Goal: Information Seeking & Learning: Learn about a topic

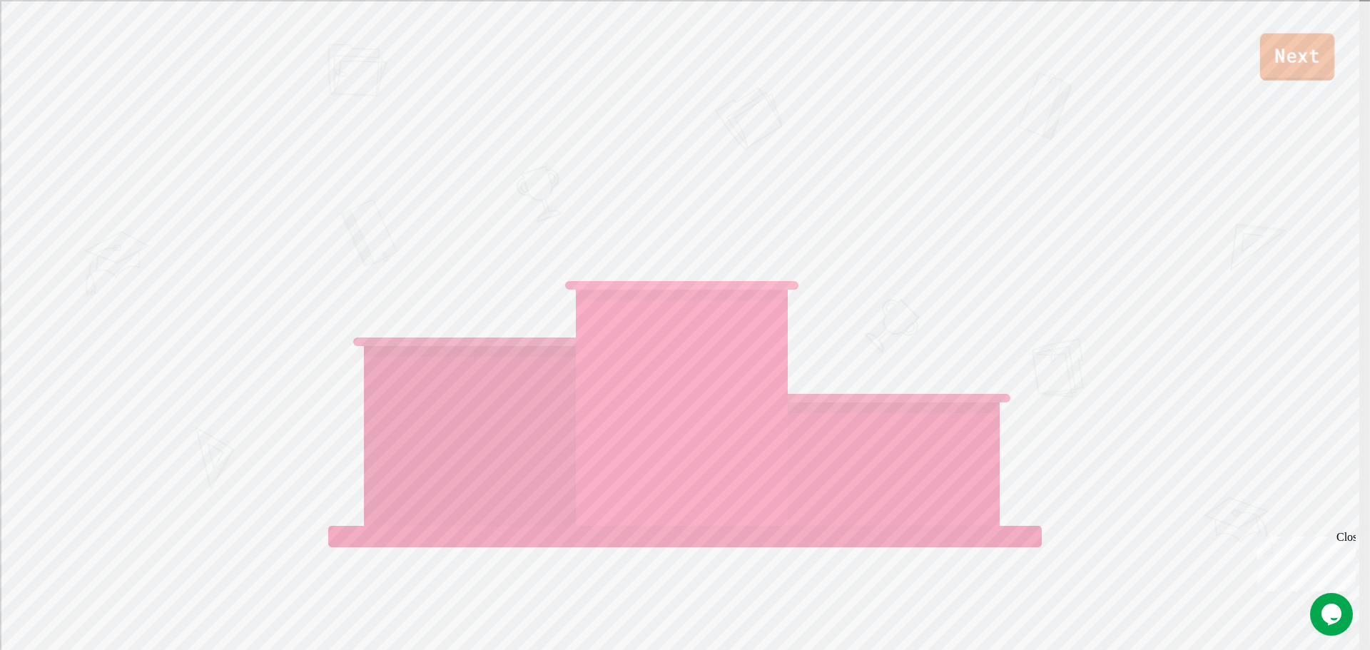
click at [1301, 65] on link "Next" at bounding box center [1298, 57] width 74 height 47
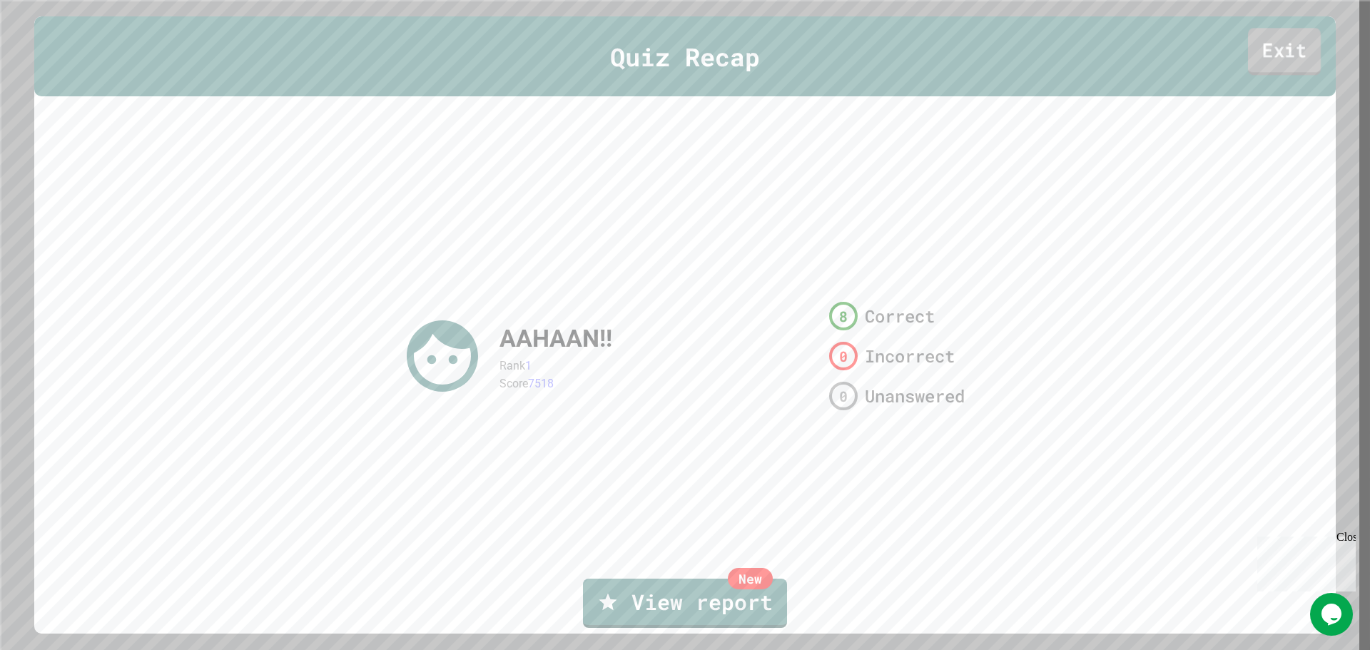
click at [1275, 59] on link "Exit" at bounding box center [1284, 51] width 73 height 47
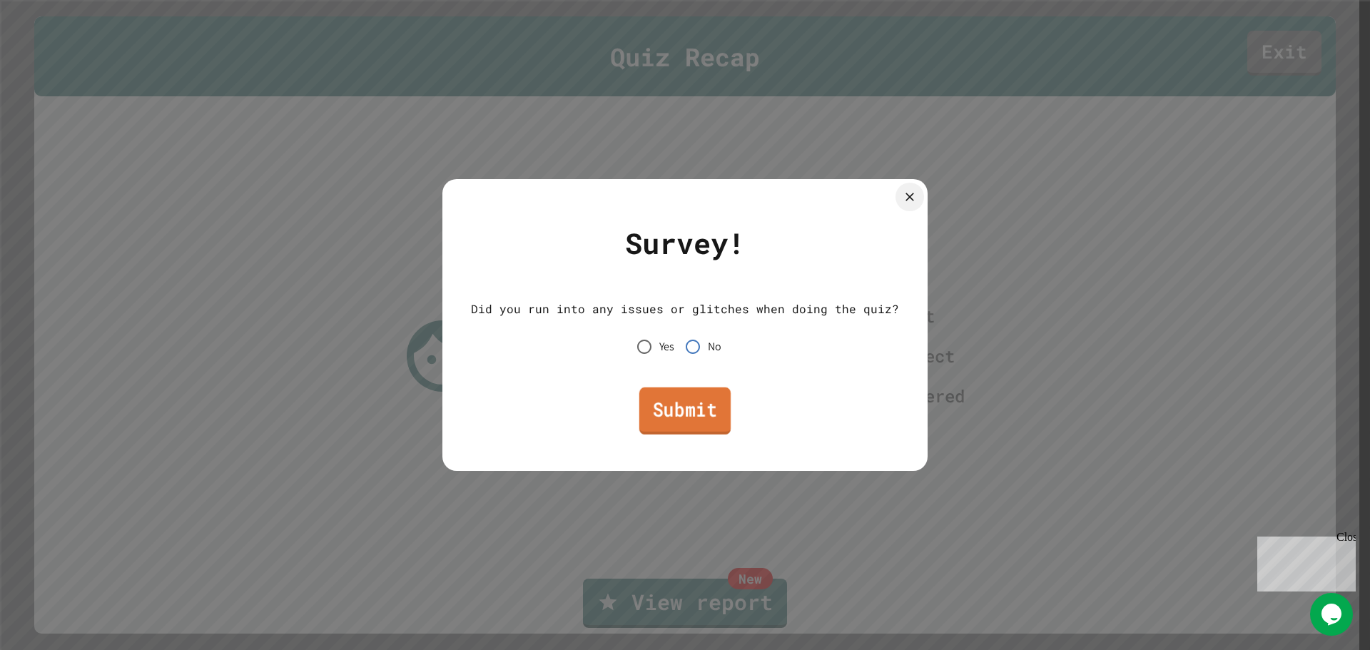
click at [685, 403] on link "Submit" at bounding box center [685, 411] width 91 height 47
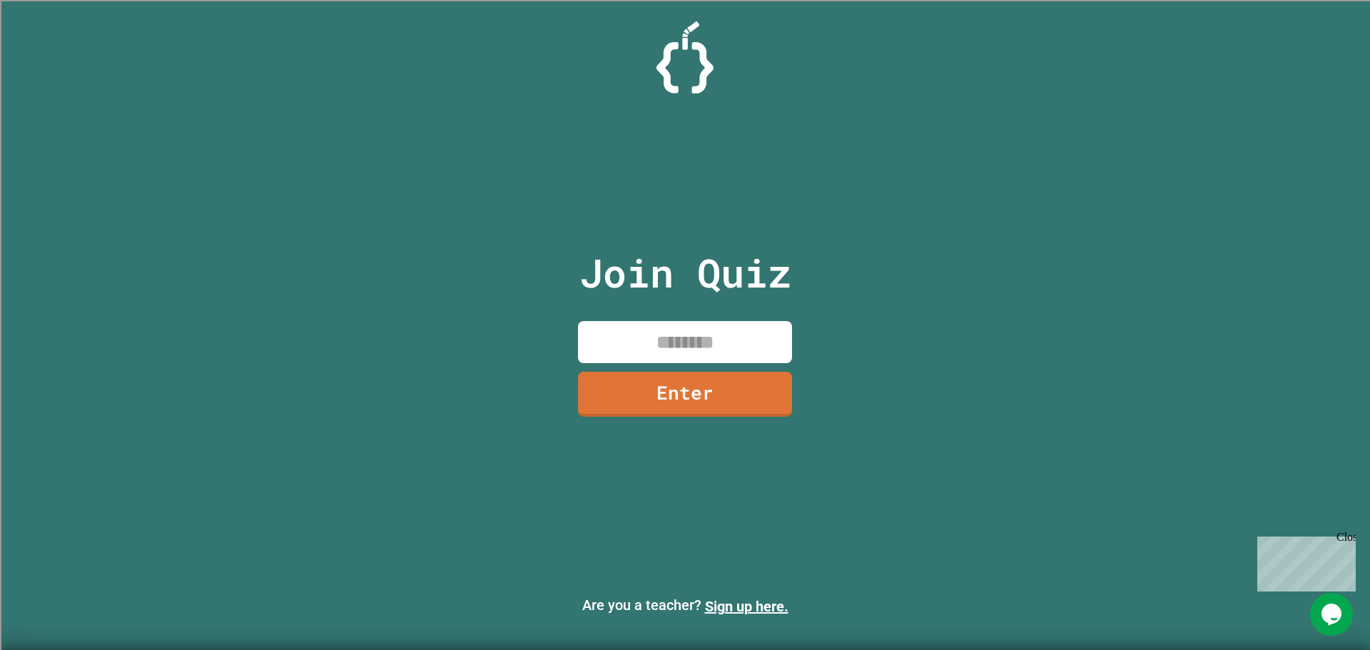
click at [691, 343] on input at bounding box center [685, 342] width 214 height 42
click at [667, 65] on img at bounding box center [685, 57] width 57 height 72
click at [689, 355] on input at bounding box center [685, 342] width 214 height 42
type input "********"
click at [732, 394] on link "Enter" at bounding box center [685, 391] width 191 height 47
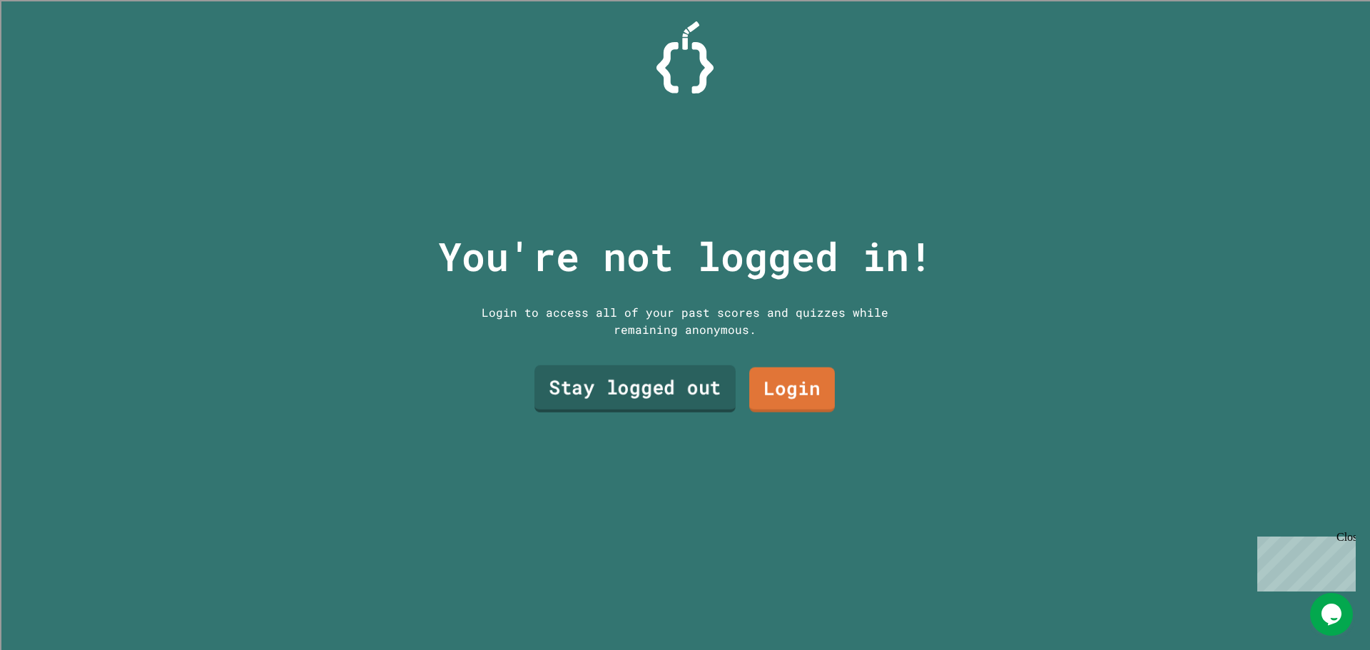
click at [685, 380] on link "Stay logged out" at bounding box center [635, 388] width 201 height 47
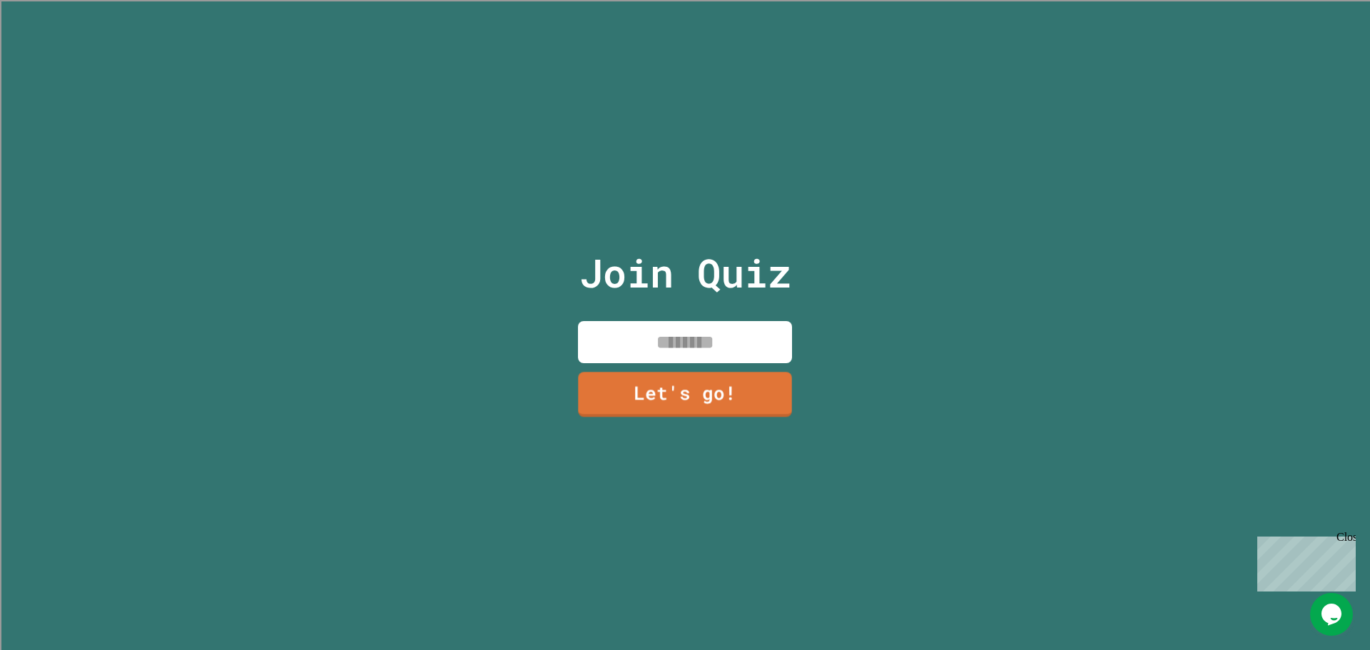
click at [686, 352] on input at bounding box center [685, 342] width 214 height 42
type input "*"
type input "*********"
click at [705, 381] on link "Let's go!" at bounding box center [685, 392] width 214 height 47
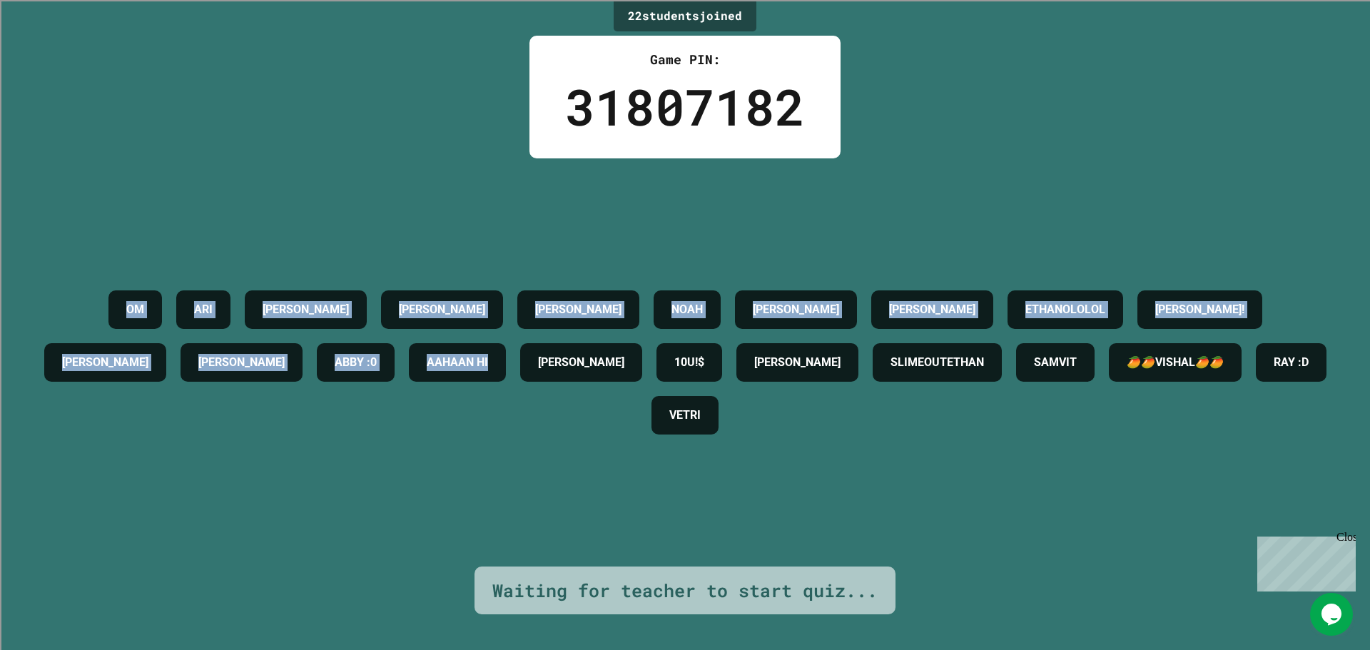
drag, startPoint x: 708, startPoint y: 350, endPoint x: 55, endPoint y: 286, distance: 656.3
click at [55, 286] on div "OM [PERSON_NAME] [PERSON_NAME] [PERSON_NAME] [PERSON_NAME] ETHANOLOLOL [PERSON_…" at bounding box center [685, 362] width 1299 height 158
click at [159, 442] on div "OM [PERSON_NAME] [PERSON_NAME] [PERSON_NAME] [PERSON_NAME] ETHANOLOLOL [PERSON_…" at bounding box center [685, 362] width 1299 height 158
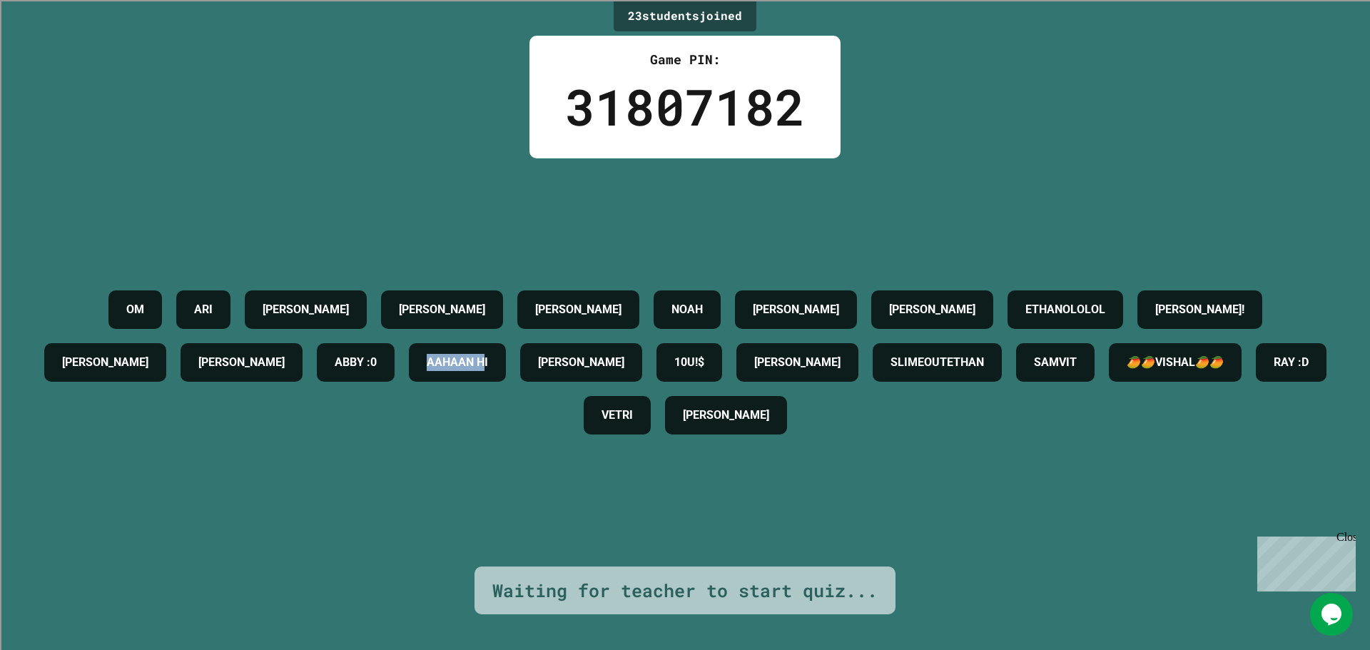
drag, startPoint x: 698, startPoint y: 359, endPoint x: 556, endPoint y: 380, distance: 143.5
click at [556, 380] on div "OM [PERSON_NAME] [PERSON_NAME] [PERSON_NAME] [PERSON_NAME] ETHANOLOLOL [PERSON_…" at bounding box center [685, 362] width 1299 height 158
click at [638, 492] on div "OM [PERSON_NAME] [PERSON_NAME] [PERSON_NAME] [PERSON_NAME] ETHANOLOLOL [PERSON_…" at bounding box center [685, 362] width 1299 height 408
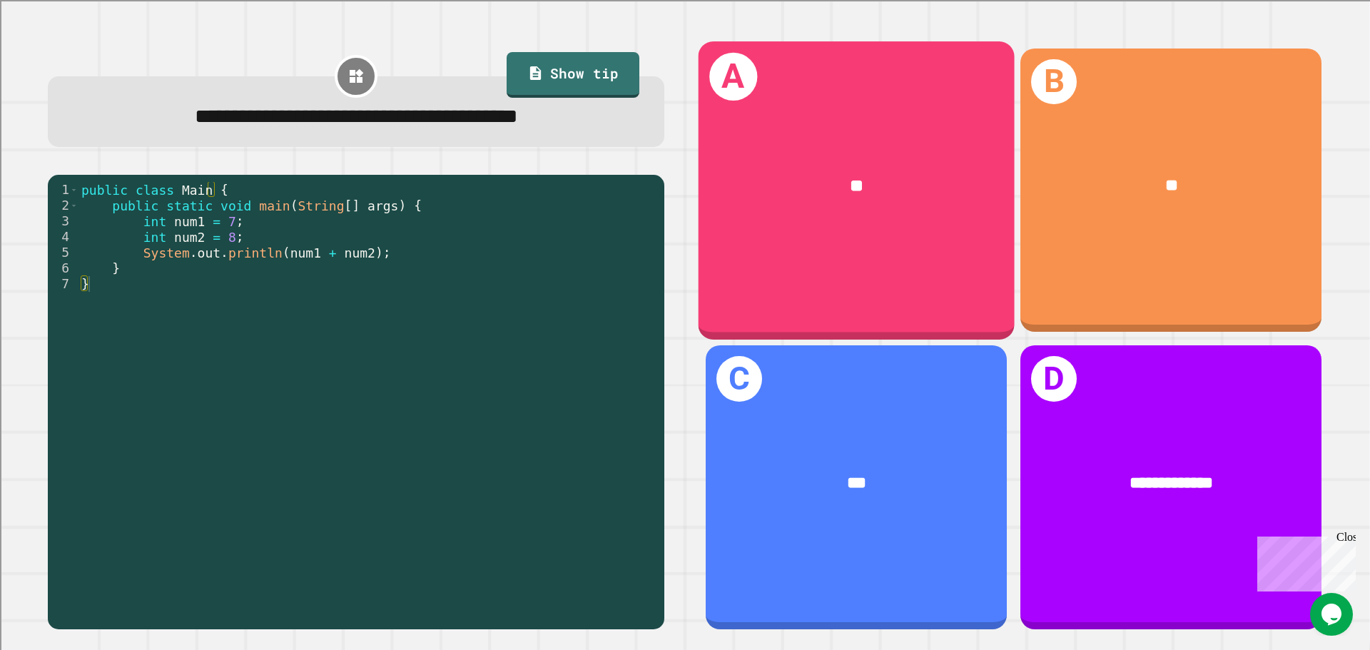
click at [769, 176] on div "**" at bounding box center [857, 186] width 246 height 26
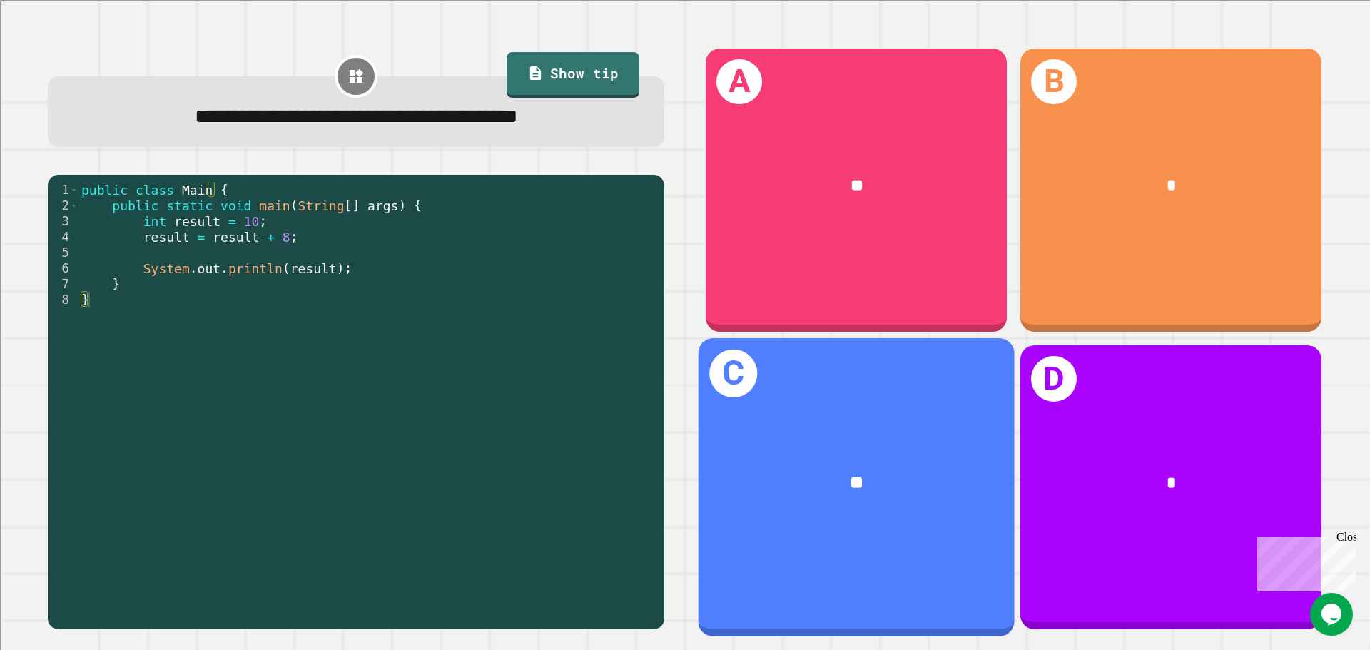
click at [764, 470] on div "**" at bounding box center [857, 483] width 246 height 26
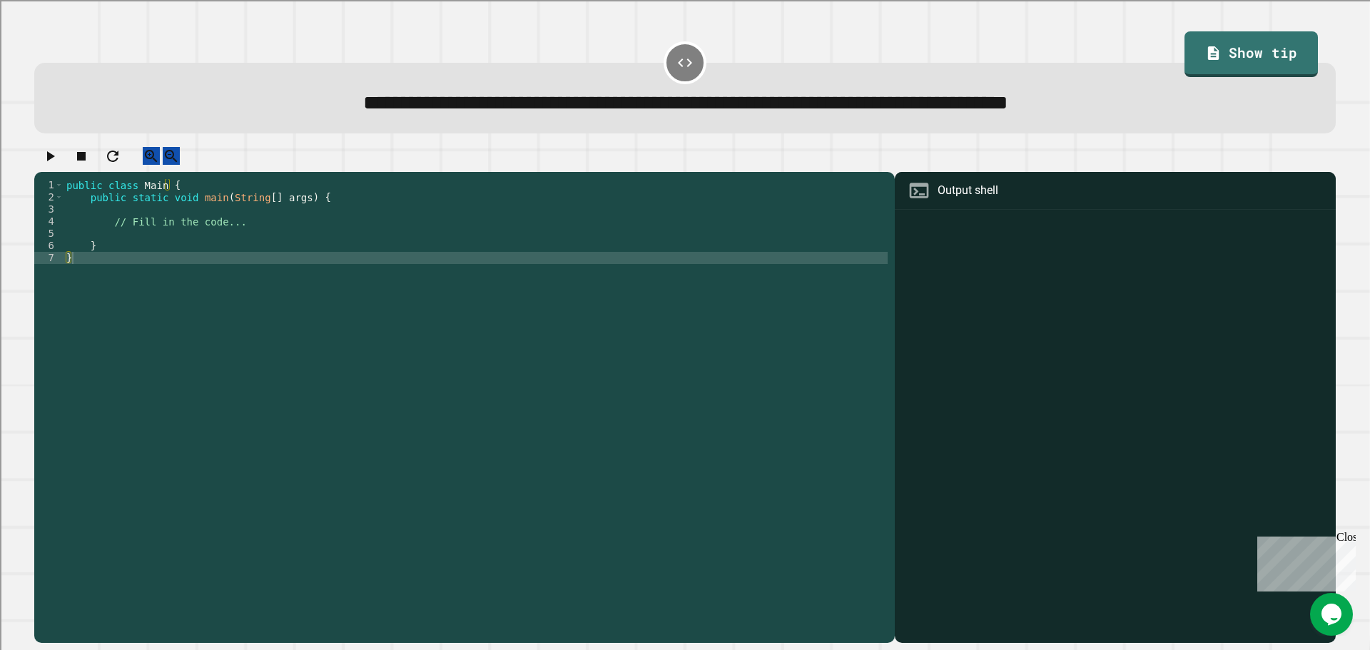
click at [291, 225] on div "public class Main { public static void main ( String [ ] args ) { // Fill in th…" at bounding box center [476, 397] width 824 height 437
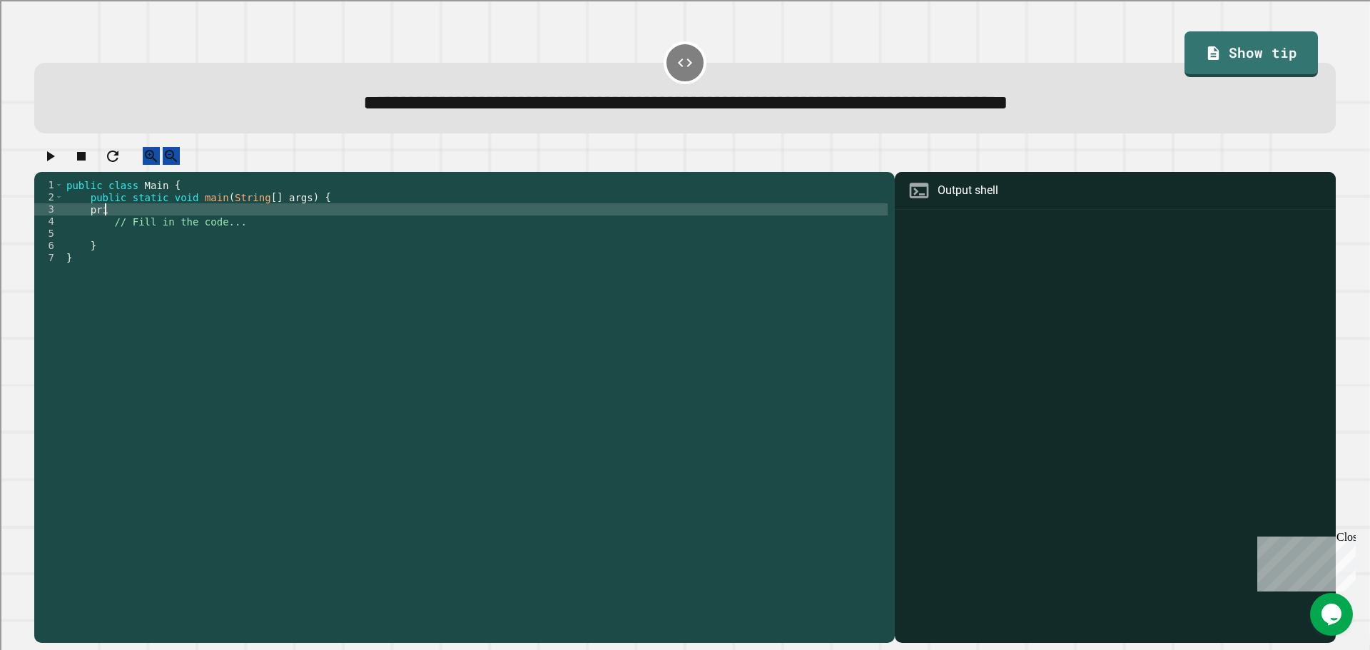
scroll to position [0, 2]
type textarea "*"
click at [58, 155] on icon "button" at bounding box center [49, 156] width 17 height 17
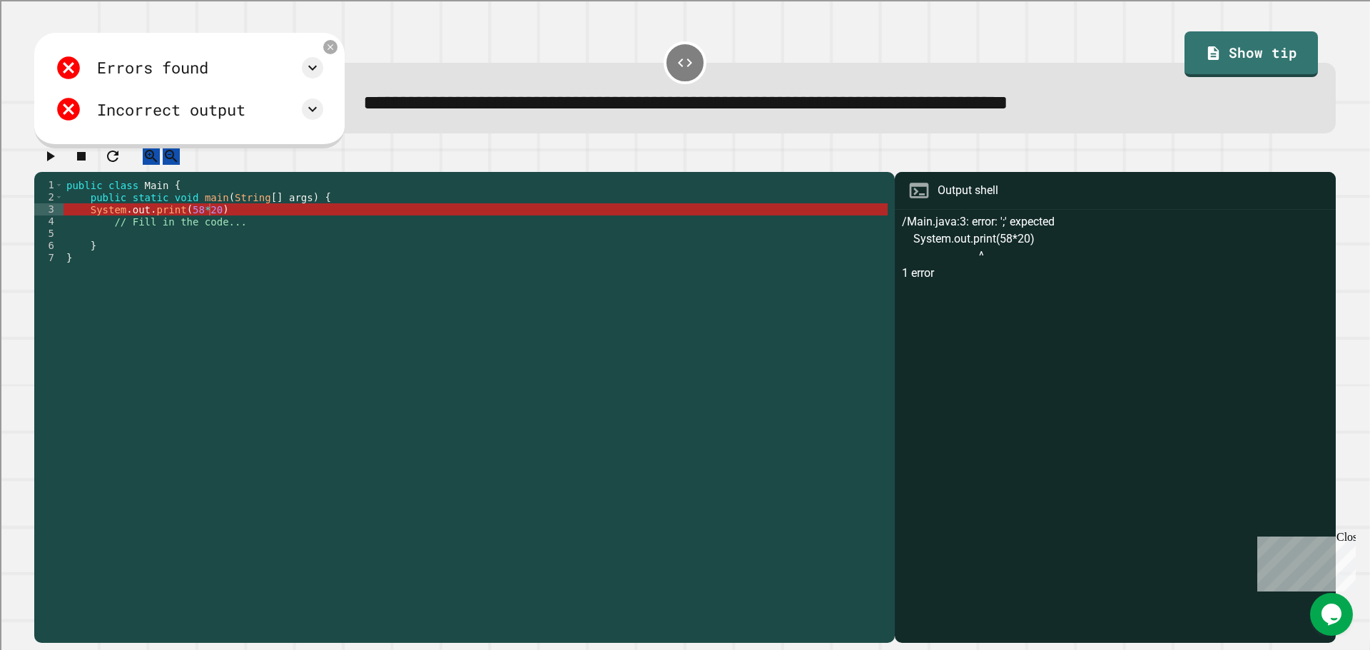
click at [271, 223] on div "public class Main { public static void main ( String [ ] args ) { System . out …" at bounding box center [476, 397] width 824 height 437
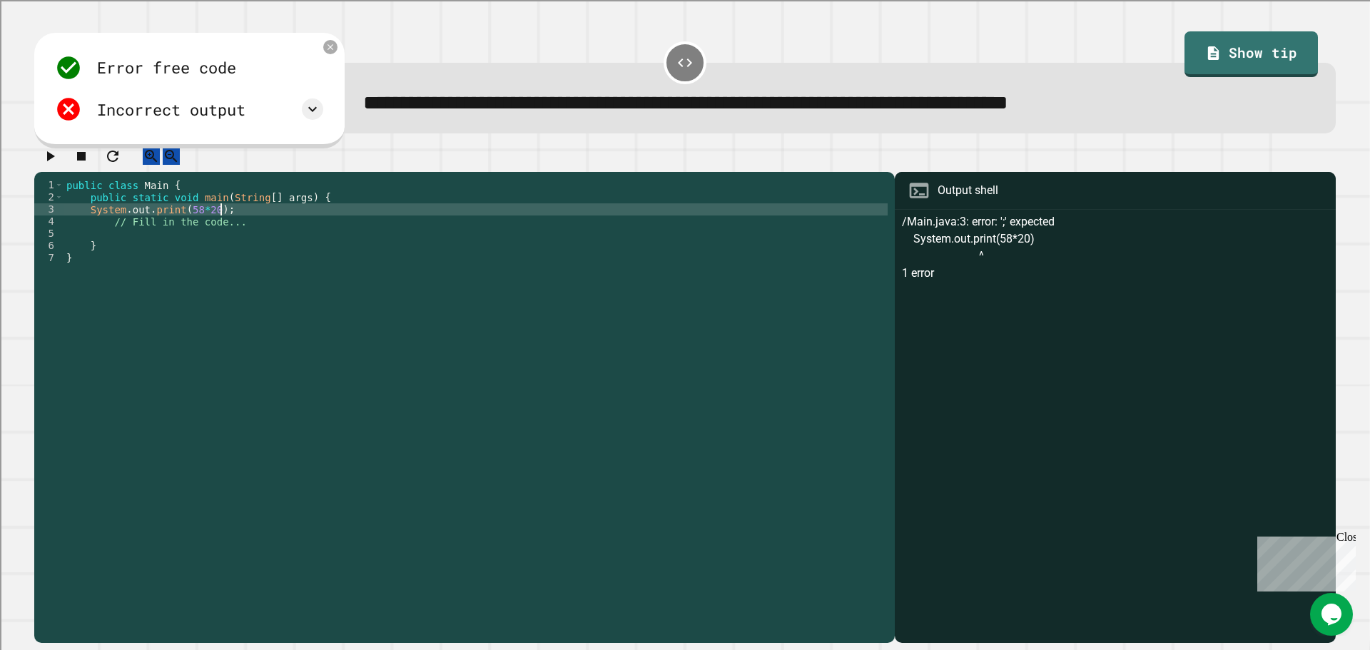
type textarea "**********"
click at [44, 162] on button "button" at bounding box center [49, 156] width 17 height 18
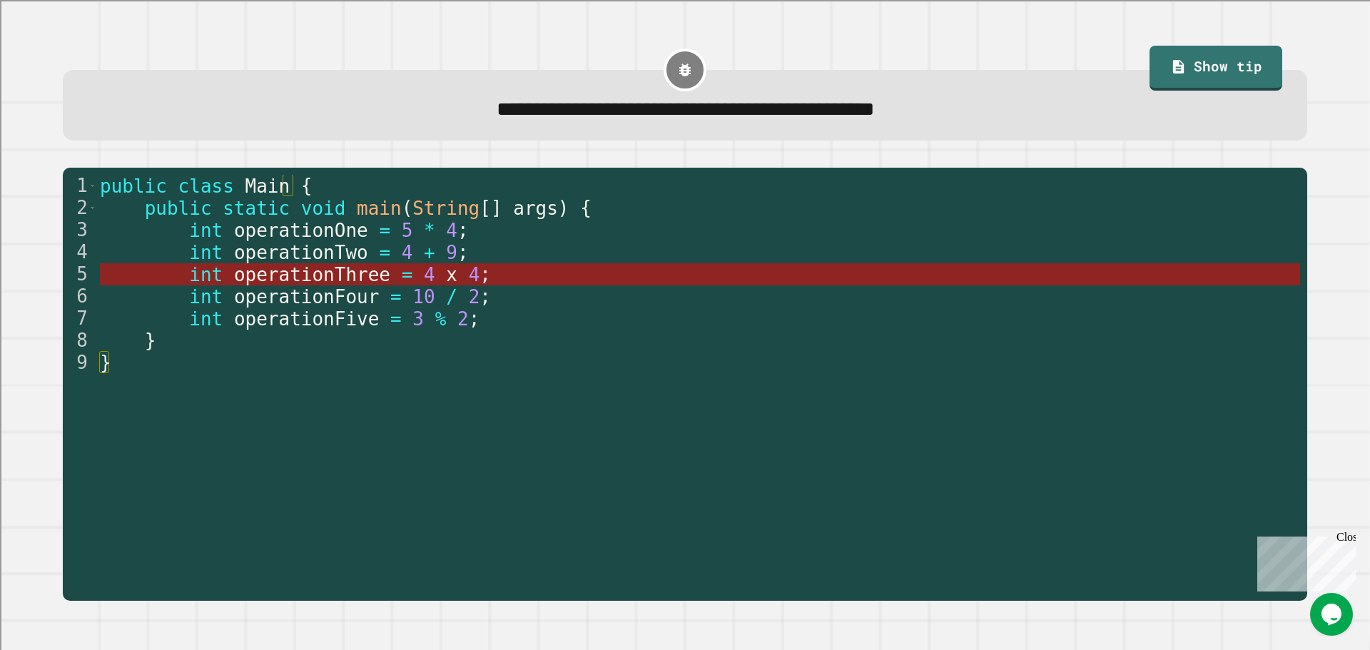
click at [468, 281] on span "4" at bounding box center [473, 274] width 11 height 21
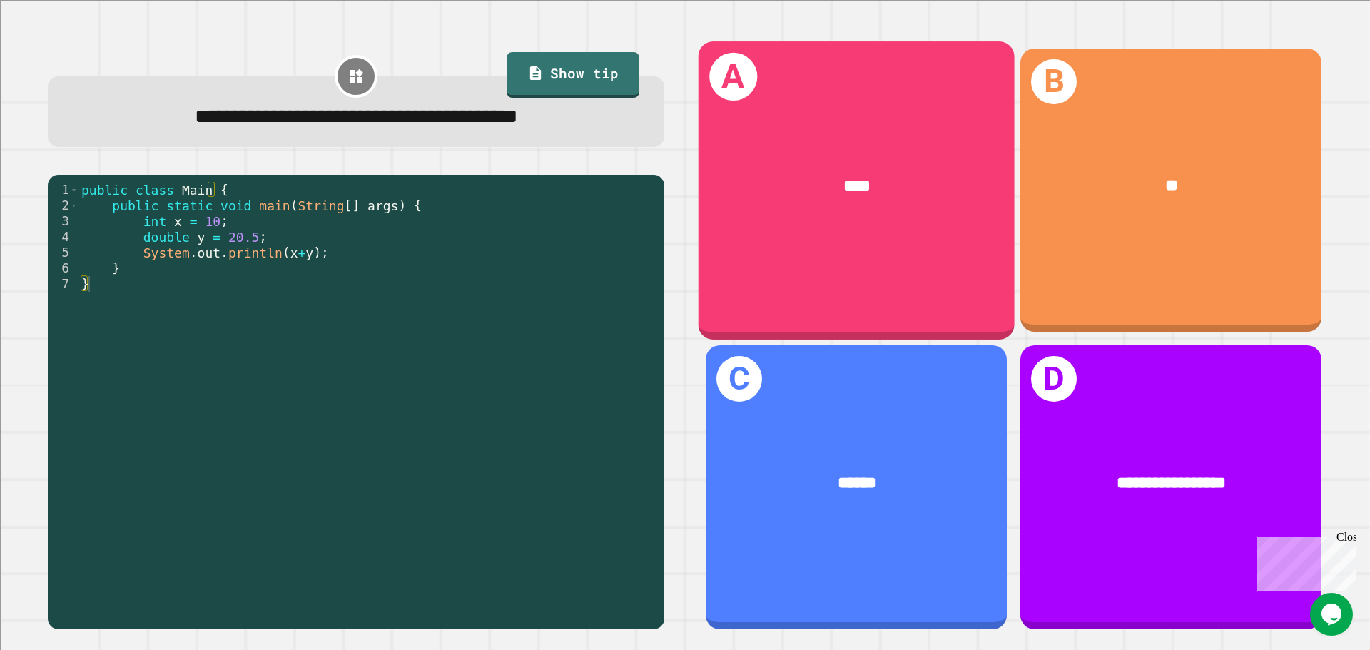
click at [792, 173] on div "****" at bounding box center [857, 186] width 246 height 26
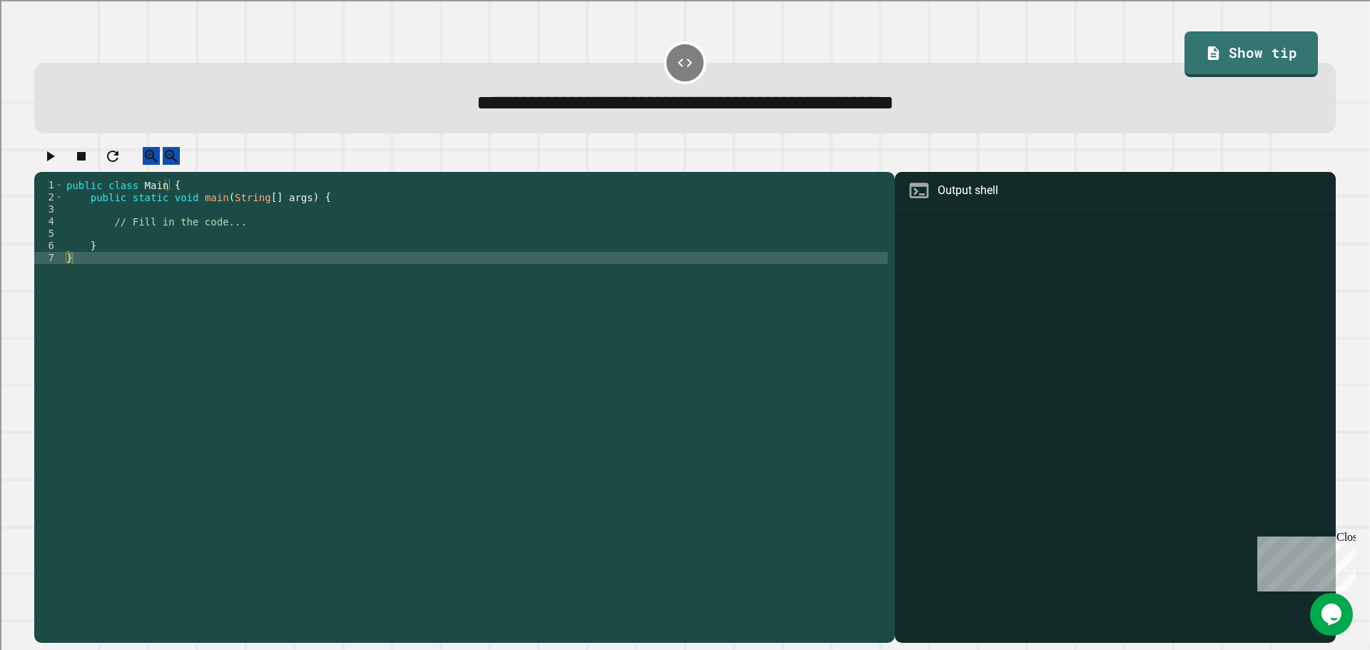
click at [281, 227] on div "public class Main { public static void main ( String [ ] args ) { // Fill in th…" at bounding box center [476, 397] width 824 height 437
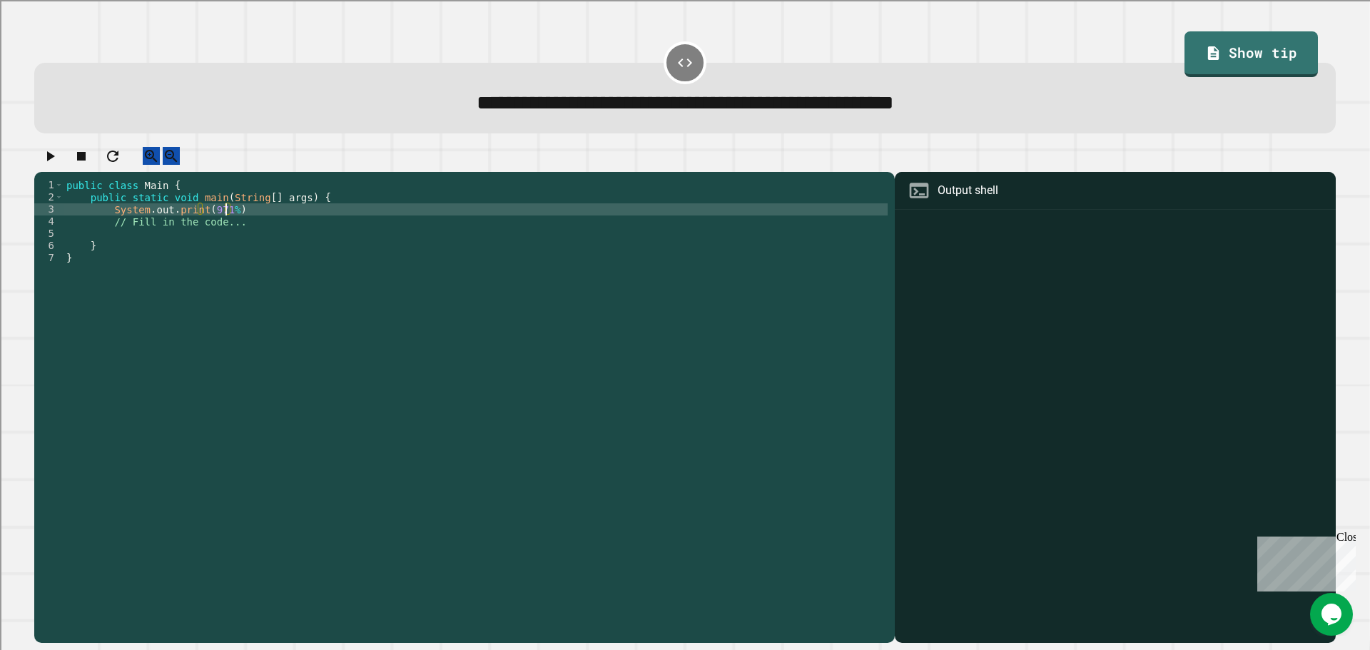
scroll to position [0, 11]
type textarea "**********"
click at [53, 155] on icon "button" at bounding box center [49, 156] width 17 height 17
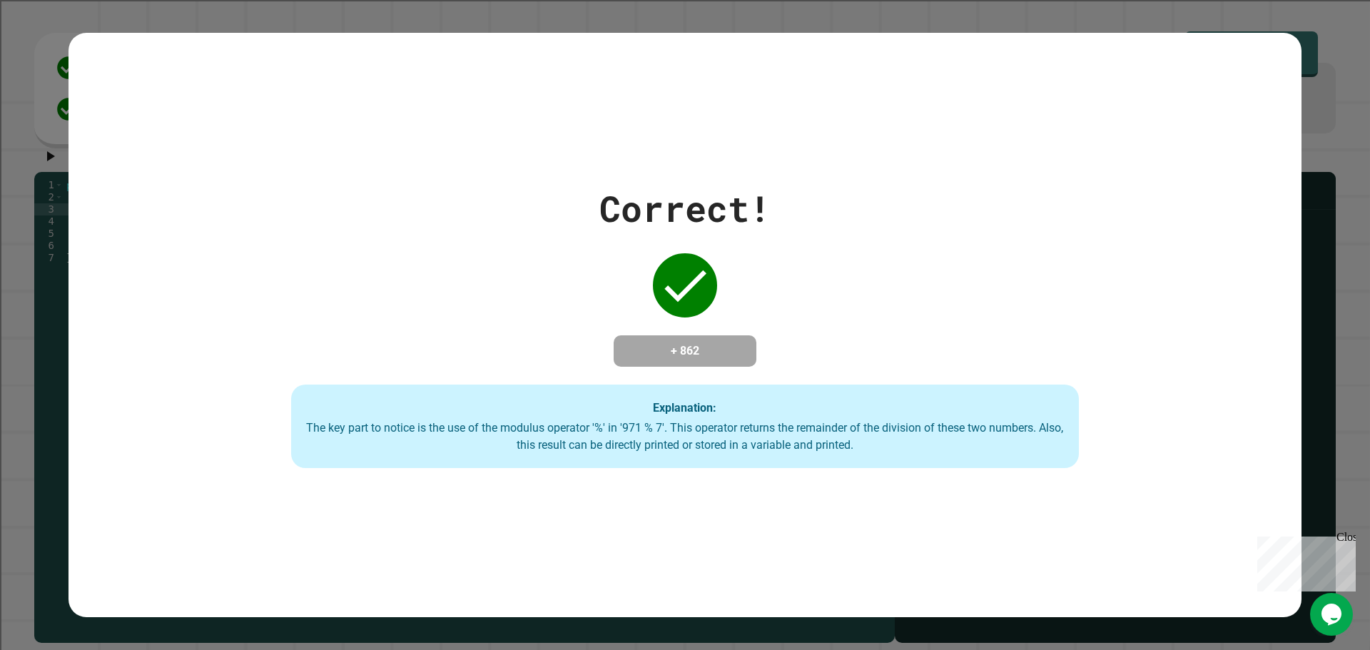
click at [1168, 366] on div "Correct! + 862 Explanation: The key part to notice is the use of the modulus op…" at bounding box center [686, 325] width 1126 height 287
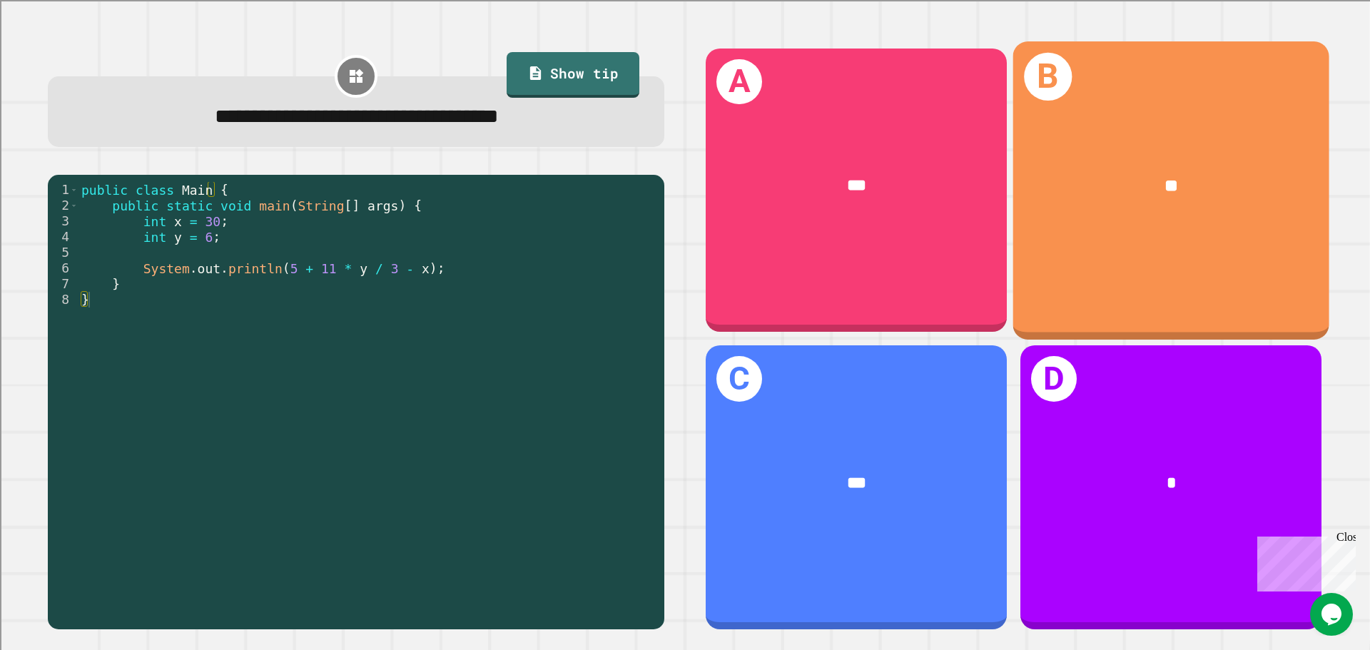
click at [1150, 161] on div "**" at bounding box center [1172, 186] width 316 height 96
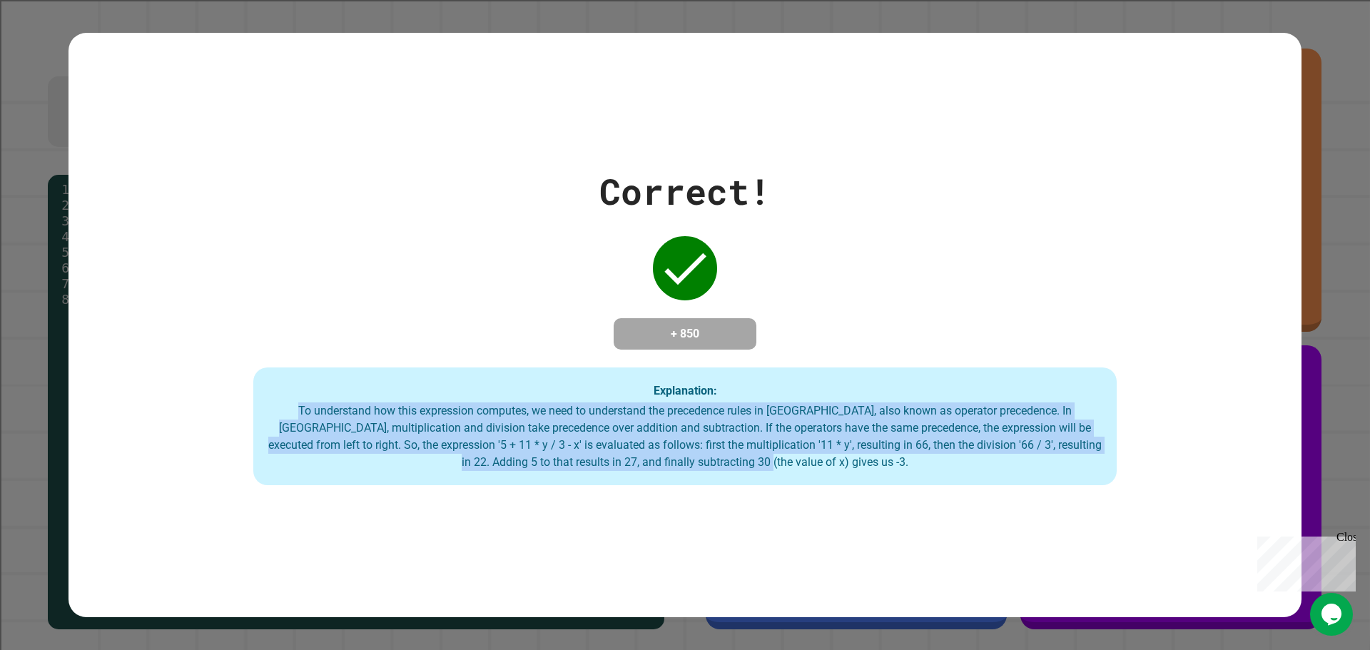
drag, startPoint x: 793, startPoint y: 462, endPoint x: 166, endPoint y: 405, distance: 629.2
click at [166, 405] on div "Correct! + 850 Explanation: To understand how this expression computes, we need…" at bounding box center [685, 325] width 1233 height 321
drag, startPoint x: 887, startPoint y: 469, endPoint x: 288, endPoint y: 372, distance: 606.7
click at [288, 372] on div "Explanation: To understand how this expression computes, we need to understand …" at bounding box center [685, 427] width 864 height 118
click at [325, 186] on div "Correct! + 850 Explanation: To understand how this expression computes, we need…" at bounding box center [685, 325] width 1233 height 321
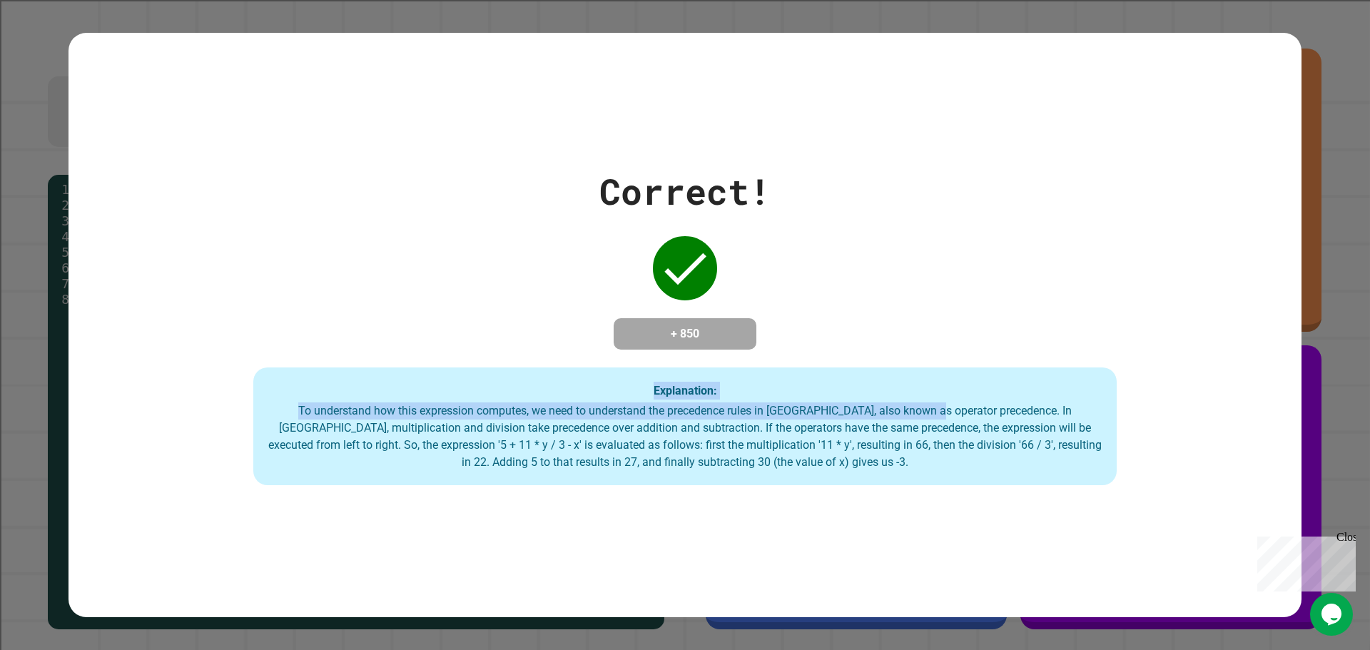
drag, startPoint x: 902, startPoint y: 405, endPoint x: 502, endPoint y: 380, distance: 400.5
click at [502, 380] on div "Explanation: To understand how this expression computes, we need to understand …" at bounding box center [685, 427] width 864 height 118
click at [338, 387] on div "Explanation: To understand how this expression computes, we need to understand …" at bounding box center [685, 427] width 864 height 118
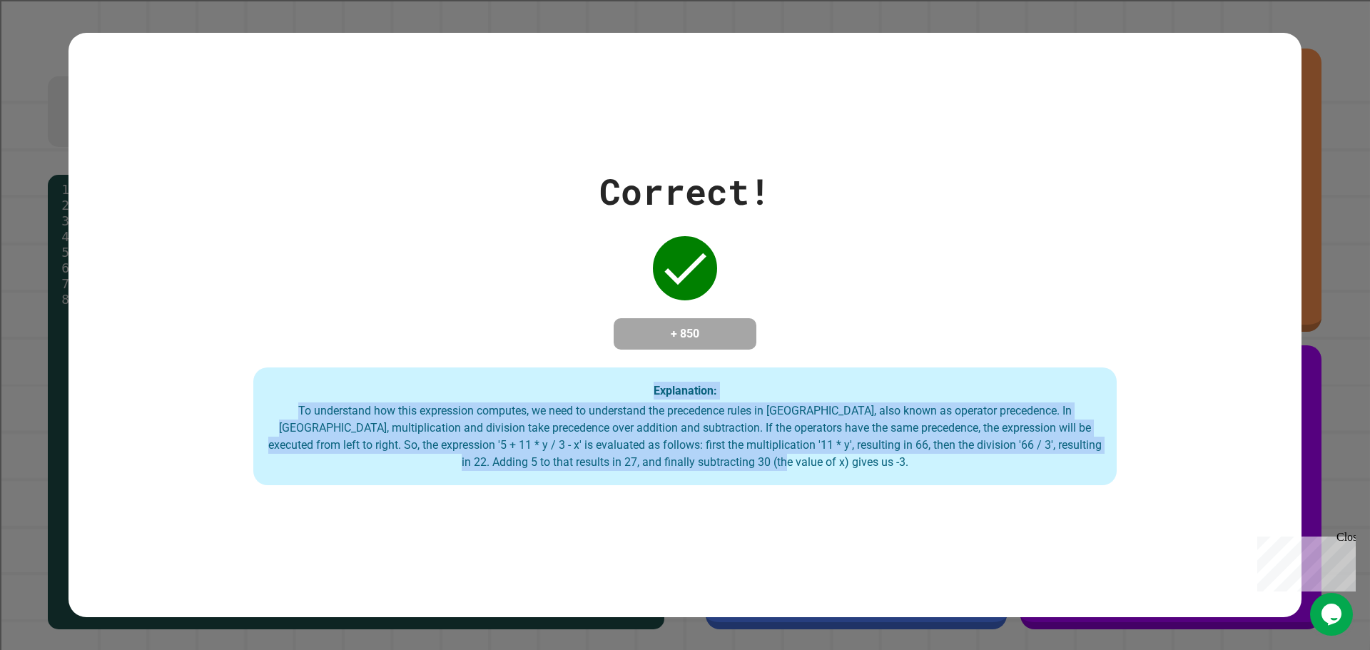
drag, startPoint x: 261, startPoint y: 396, endPoint x: 1237, endPoint y: 592, distance: 995.1
click at [1237, 592] on div "Correct! + 850 Explanation: To understand how this expression computes, we need…" at bounding box center [685, 325] width 1233 height 585
click at [726, 495] on div "Correct! + 850 Explanation: To understand how this expression computes, we need…" at bounding box center [685, 325] width 1233 height 585
drag, startPoint x: 861, startPoint y: 457, endPoint x: 156, endPoint y: 384, distance: 708.2
click at [117, 408] on div "Correct! + 850 Explanation: To understand how this expression computes, we need…" at bounding box center [685, 325] width 1233 height 321
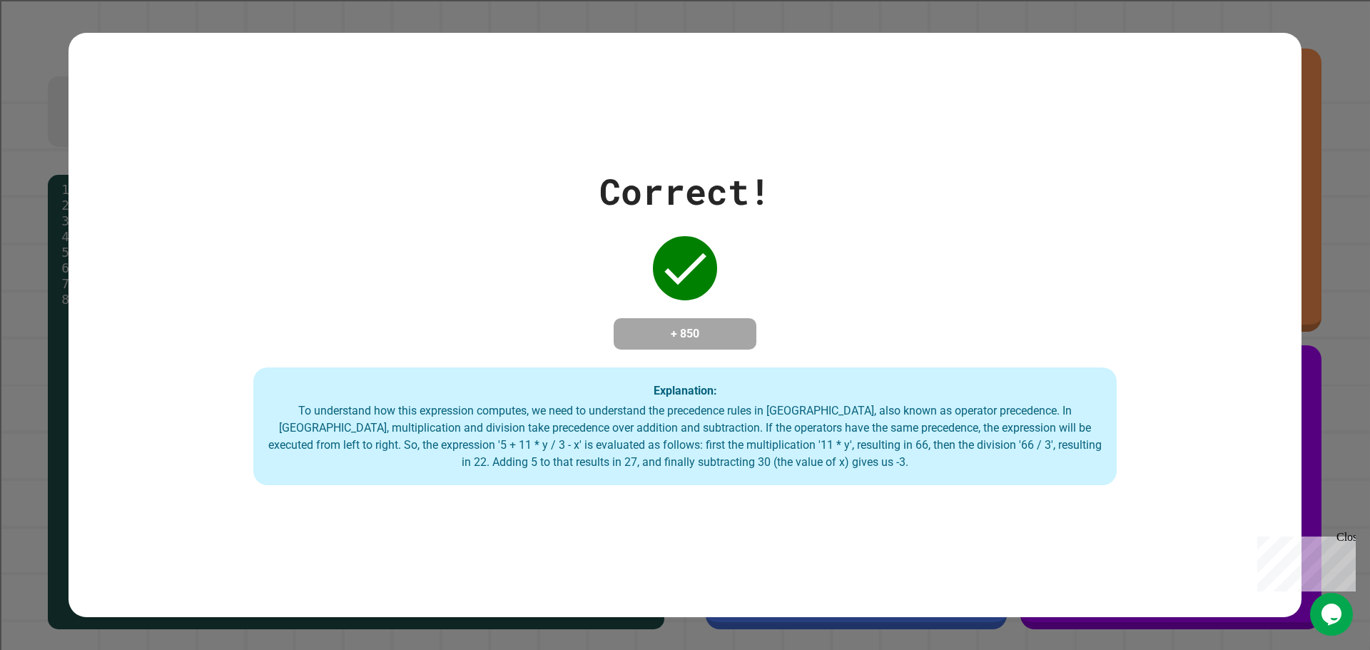
click at [326, 341] on div "Correct! + 850 Explanation: To understand how this expression computes, we need…" at bounding box center [685, 325] width 1233 height 321
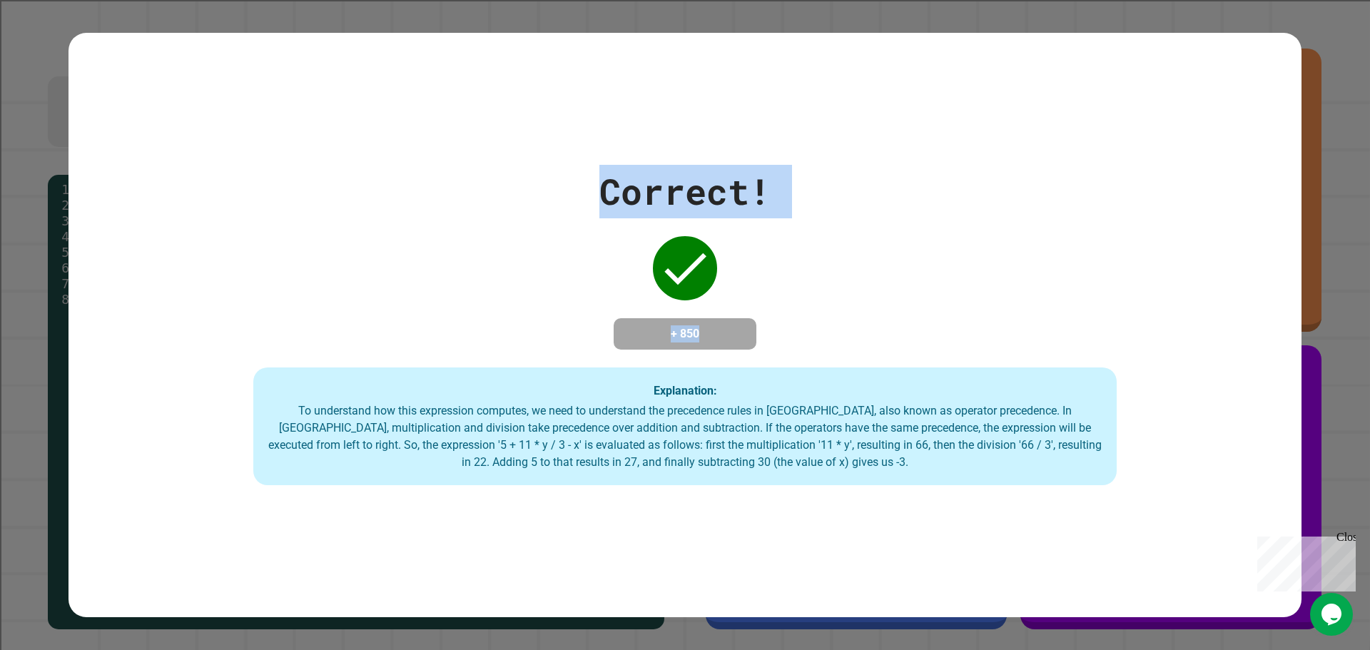
drag, startPoint x: 228, startPoint y: 397, endPoint x: 1054, endPoint y: 652, distance: 864.4
click at [1054, 650] on html "**********" at bounding box center [685, 325] width 1370 height 650
click at [625, 370] on div "Explanation: To understand how this expression computes, we need to understand …" at bounding box center [685, 427] width 864 height 118
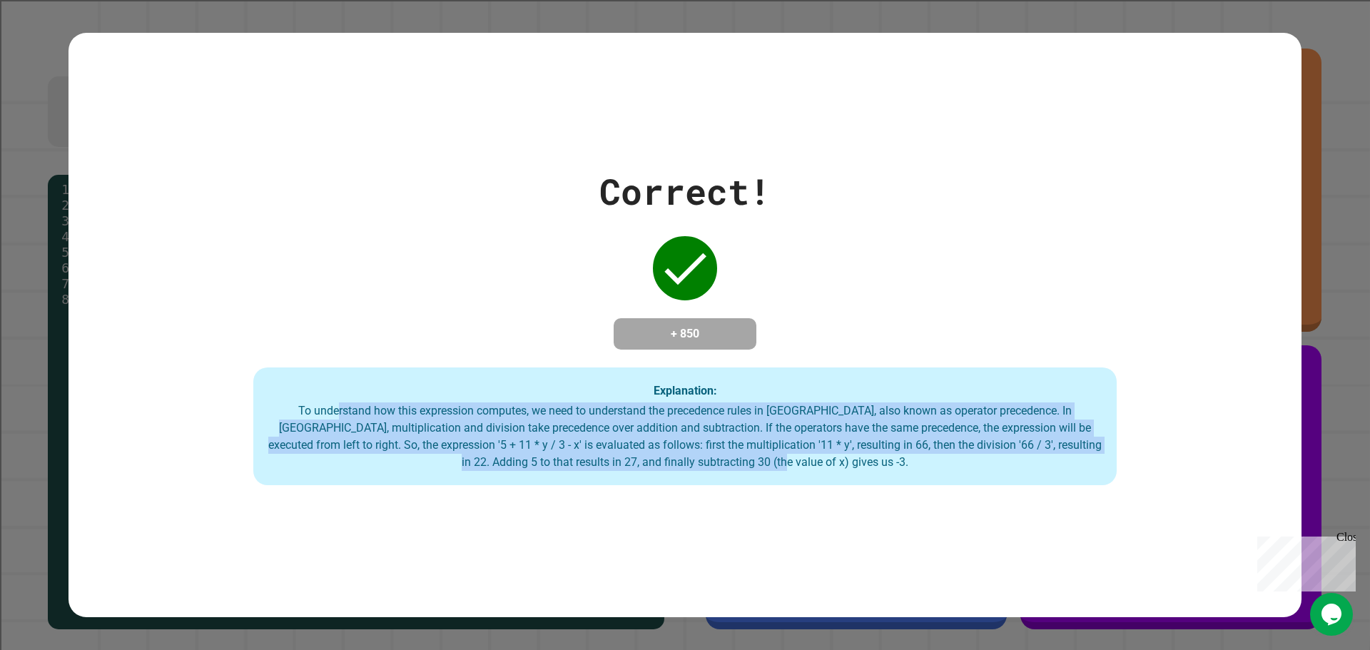
drag, startPoint x: 871, startPoint y: 473, endPoint x: 315, endPoint y: 415, distance: 559.0
click at [315, 415] on div "To understand how this expression computes, we need to understand the precedenc…" at bounding box center [685, 437] width 835 height 69
drag, startPoint x: 315, startPoint y: 415, endPoint x: 859, endPoint y: 578, distance: 568.6
click at [859, 578] on div "Correct! + 850 Explanation: To understand how this expression computes, we need…" at bounding box center [685, 325] width 1233 height 585
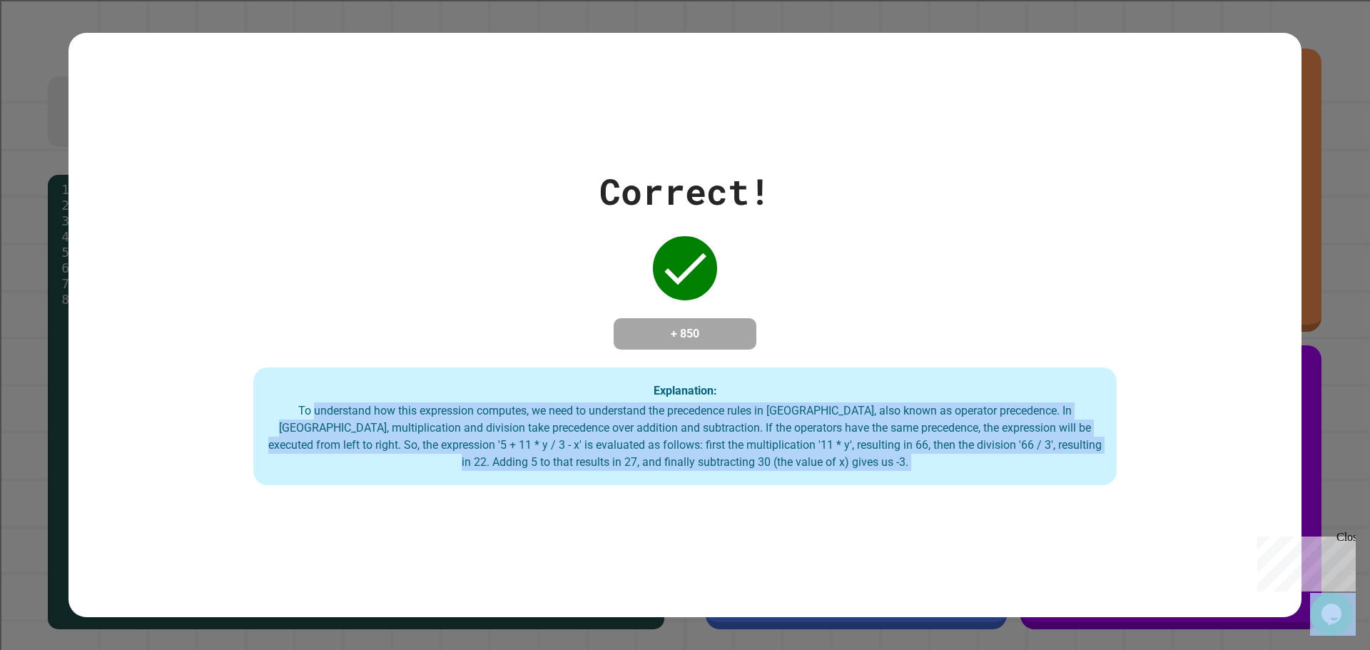
click at [859, 578] on div "Correct! + 850 Explanation: To understand how this expression computes, we need…" at bounding box center [685, 325] width 1233 height 585
drag, startPoint x: 924, startPoint y: 498, endPoint x: 265, endPoint y: 414, distance: 664.9
click at [265, 414] on div "Correct! + 850 Explanation: To understand how this expression computes, we need…" at bounding box center [685, 325] width 1233 height 585
click at [677, 470] on div "To understand how this expression computes, we need to understand the precedenc…" at bounding box center [685, 437] width 835 height 69
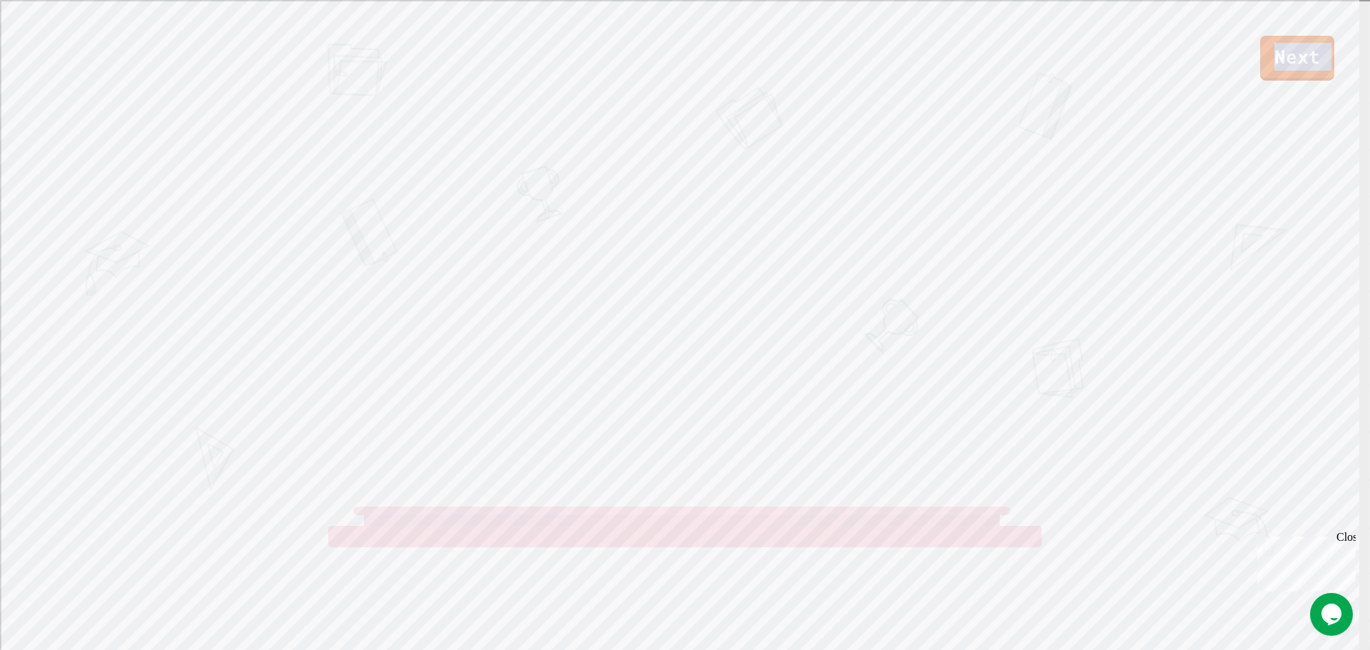
drag, startPoint x: 259, startPoint y: 391, endPoint x: 1193, endPoint y: 684, distance: 979.1
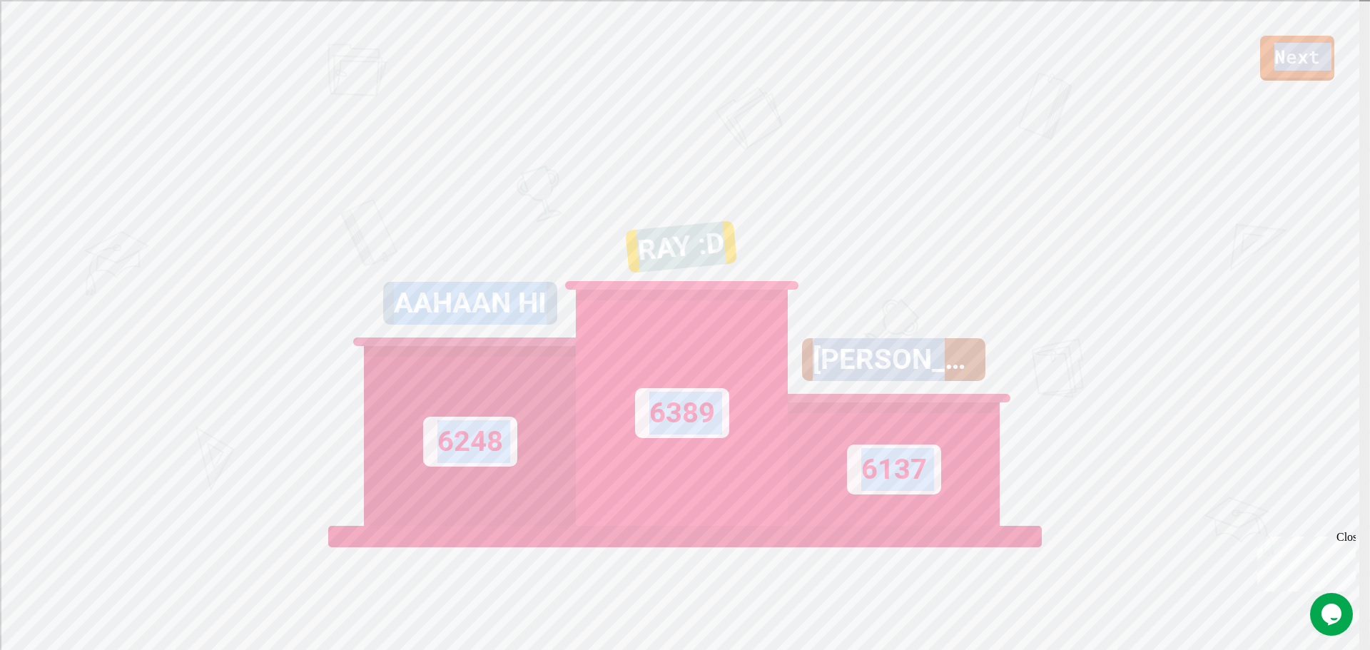
click at [724, 391] on div "6389" at bounding box center [682, 408] width 212 height 236
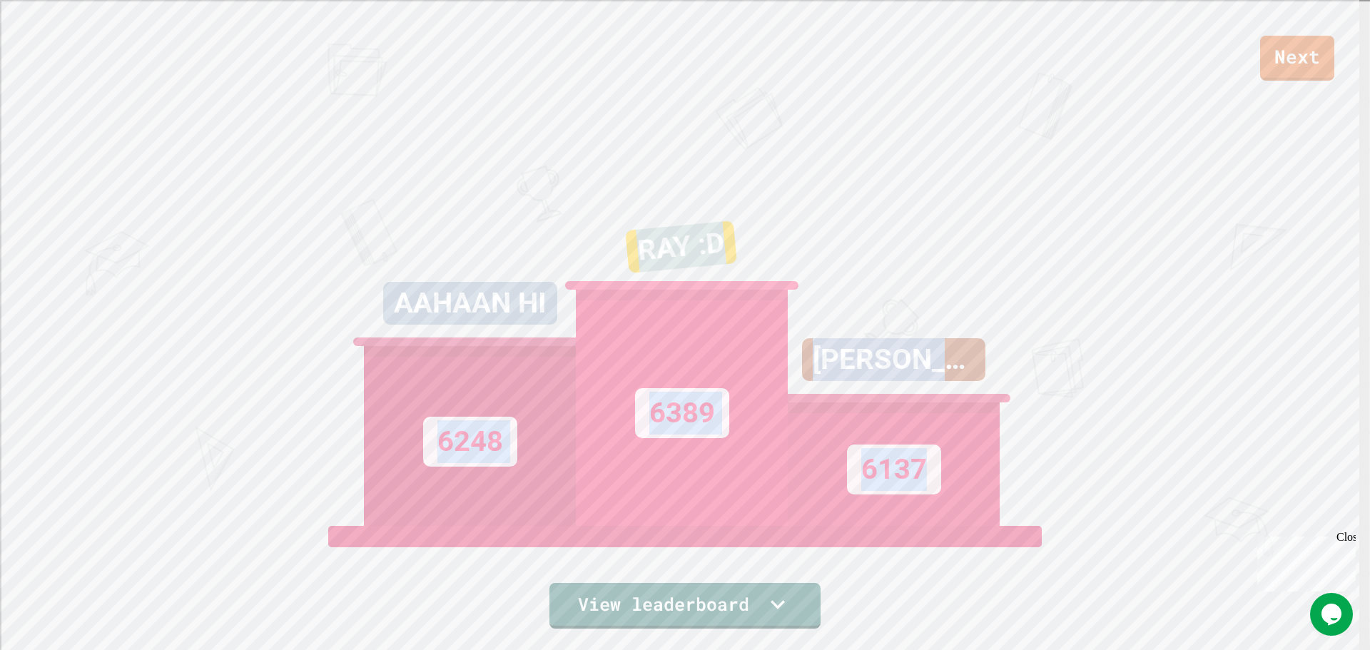
drag, startPoint x: 398, startPoint y: 365, endPoint x: 946, endPoint y: 612, distance: 601.5
click at [946, 612] on div "Next AAHAAN HI 6248 RAY :D 6389 [PERSON_NAME] 6137 View leaderboard" at bounding box center [685, 325] width 1370 height 650
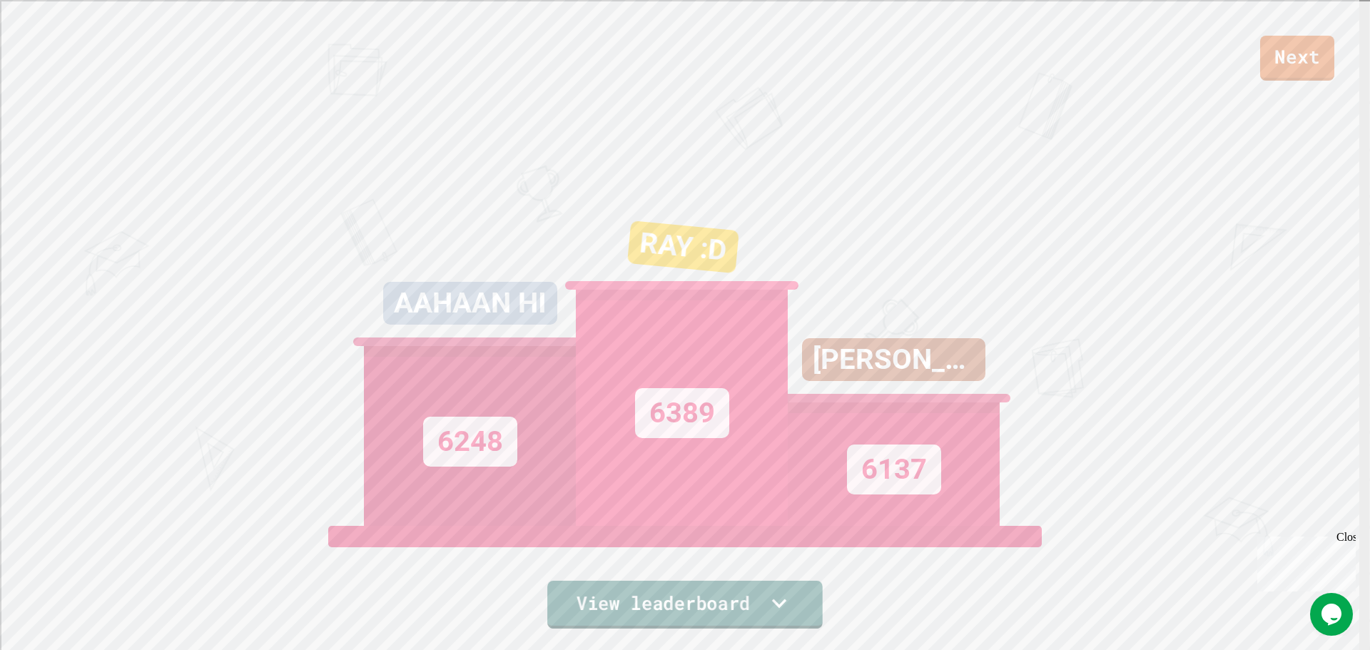
click at [695, 595] on link "View leaderboard" at bounding box center [685, 605] width 276 height 48
click at [768, 600] on icon at bounding box center [777, 603] width 29 height 30
